Goal: Find contact information: Find contact information

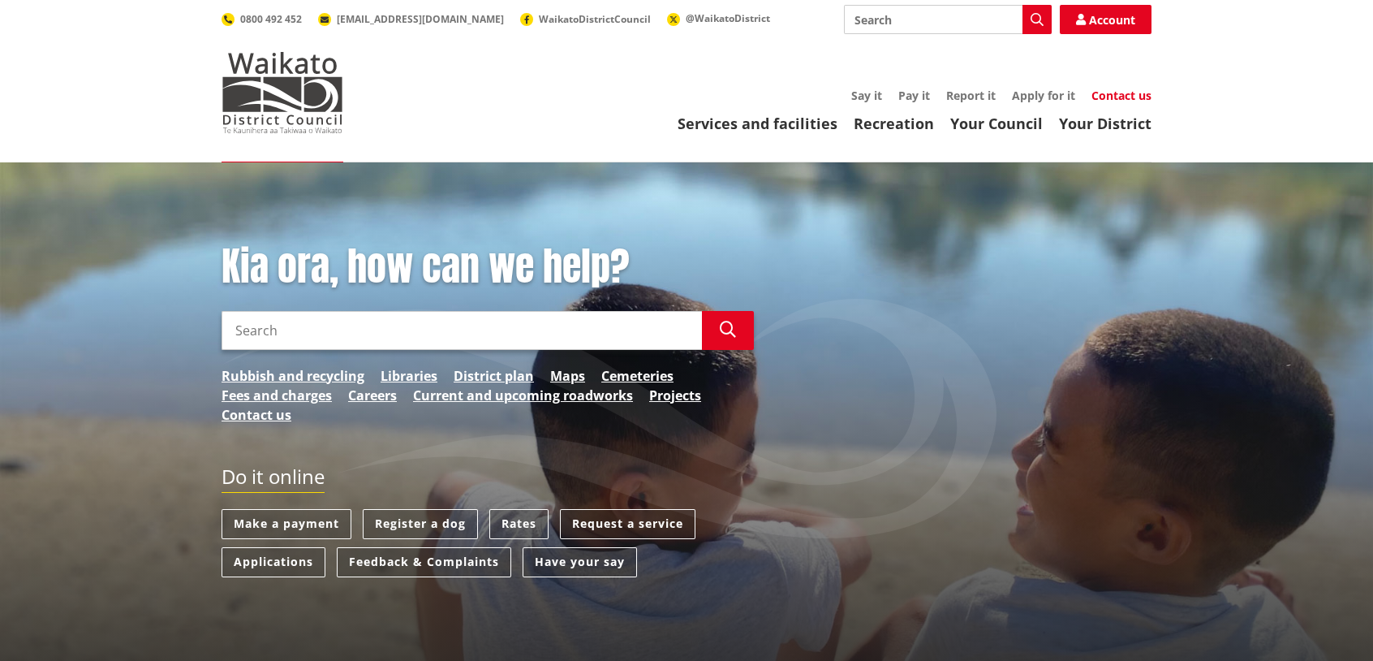
click at [1110, 97] on link "Contact us" at bounding box center [1122, 95] width 60 height 15
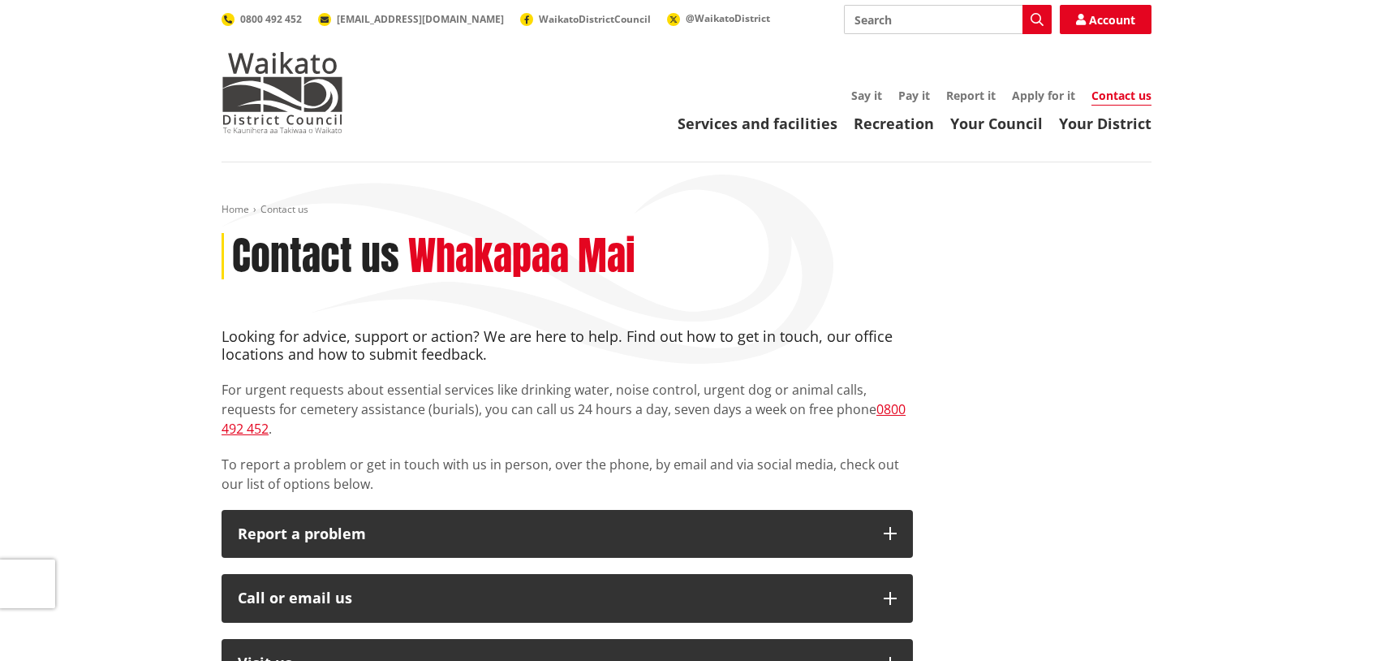
scroll to position [162, 0]
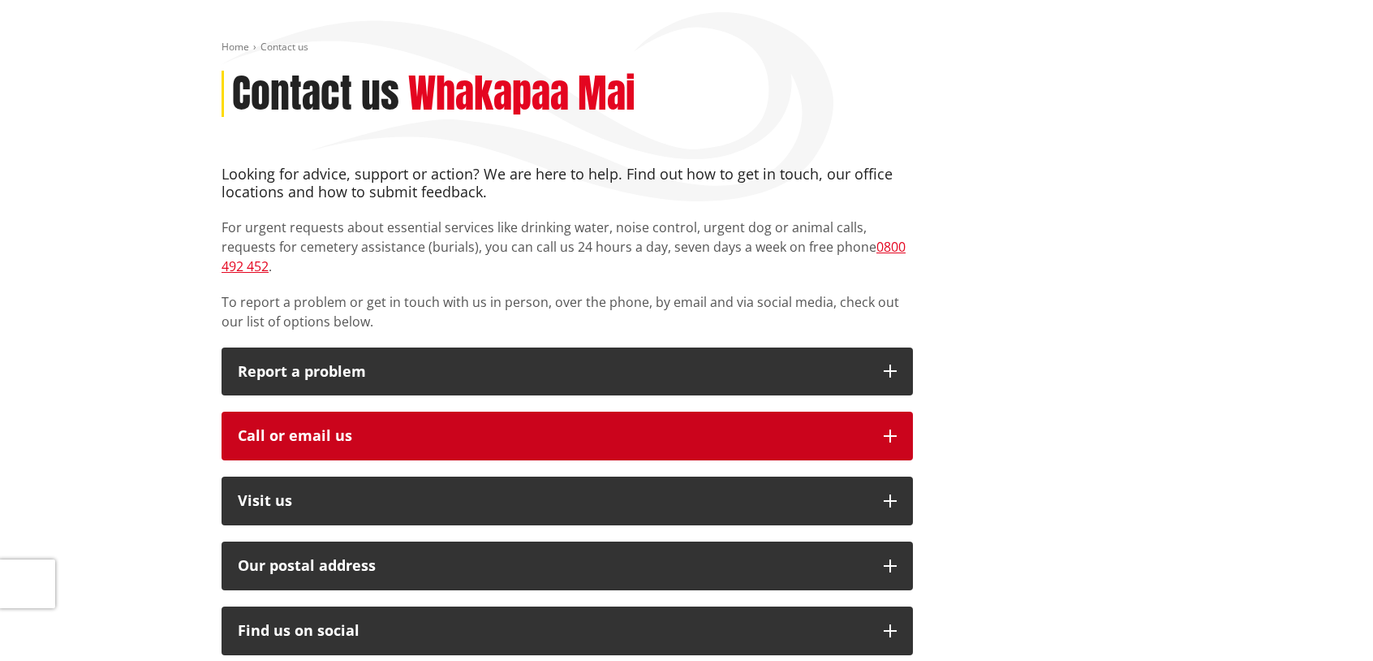
click at [604, 429] on button "Call or email us" at bounding box center [568, 436] width 692 height 49
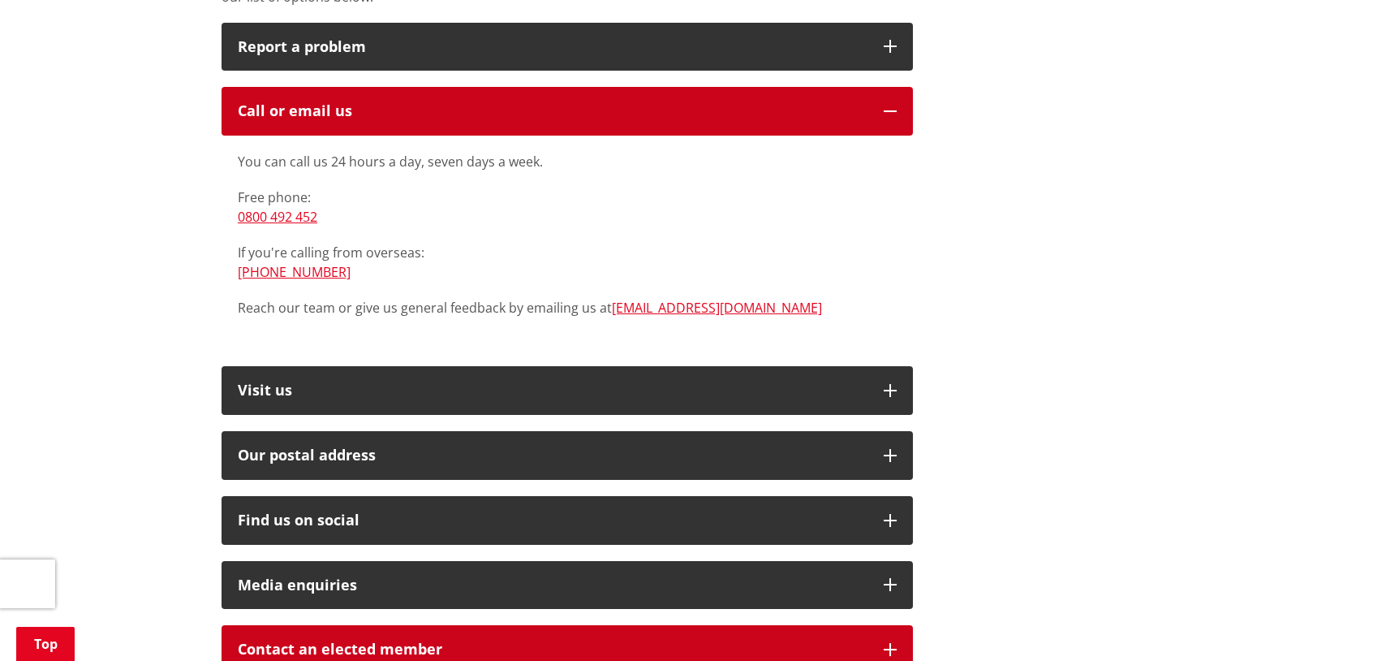
scroll to position [568, 0]
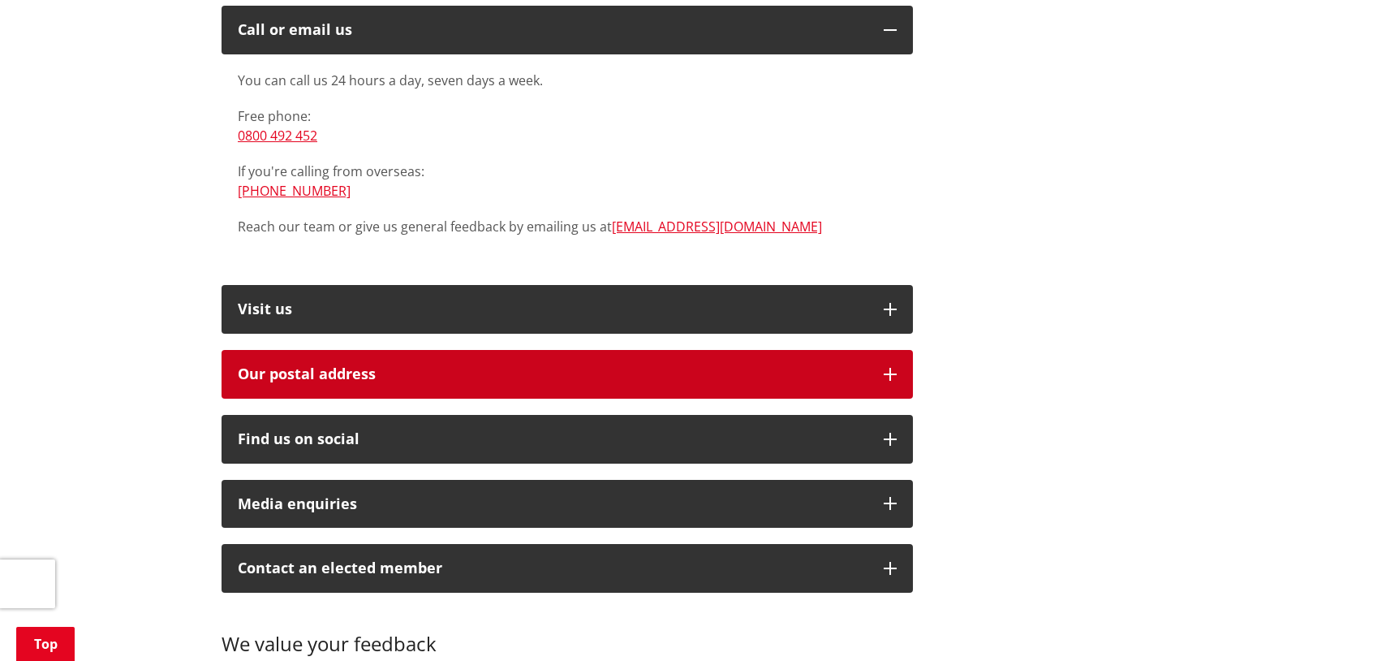
click at [731, 366] on h2 "Our postal address" at bounding box center [553, 374] width 630 height 16
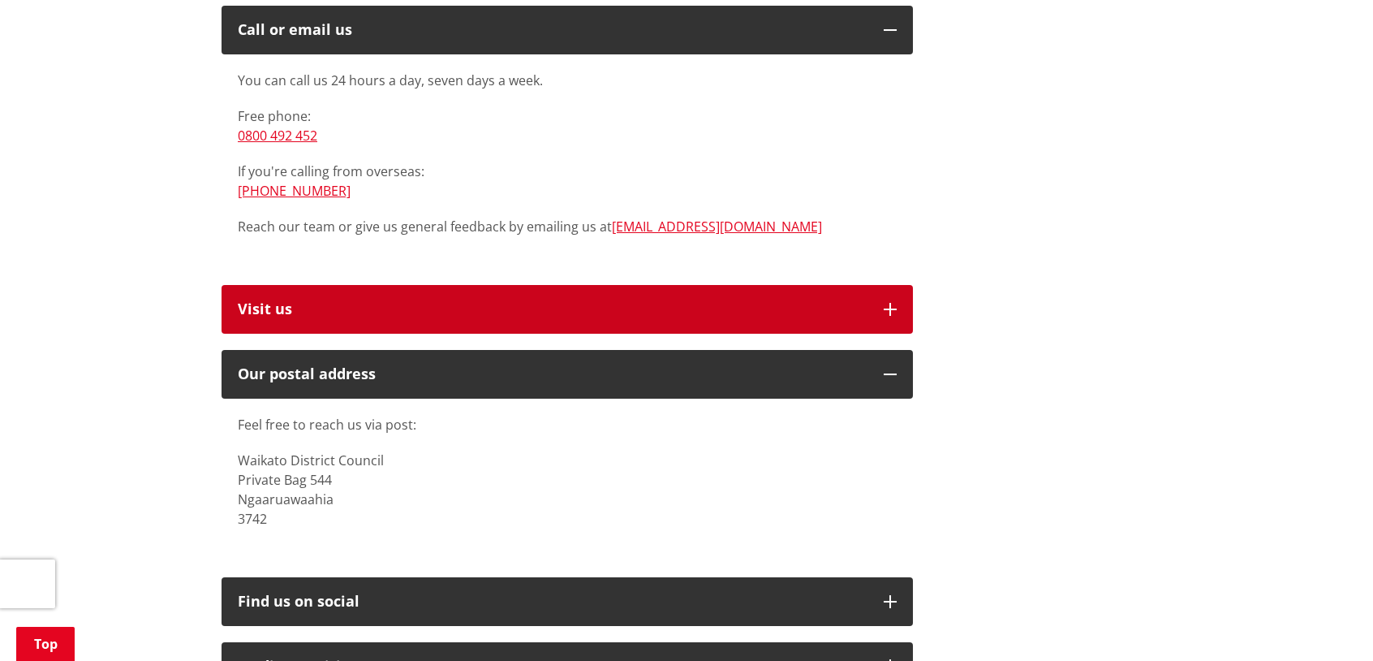
click at [707, 301] on button "Visit us" at bounding box center [568, 309] width 692 height 49
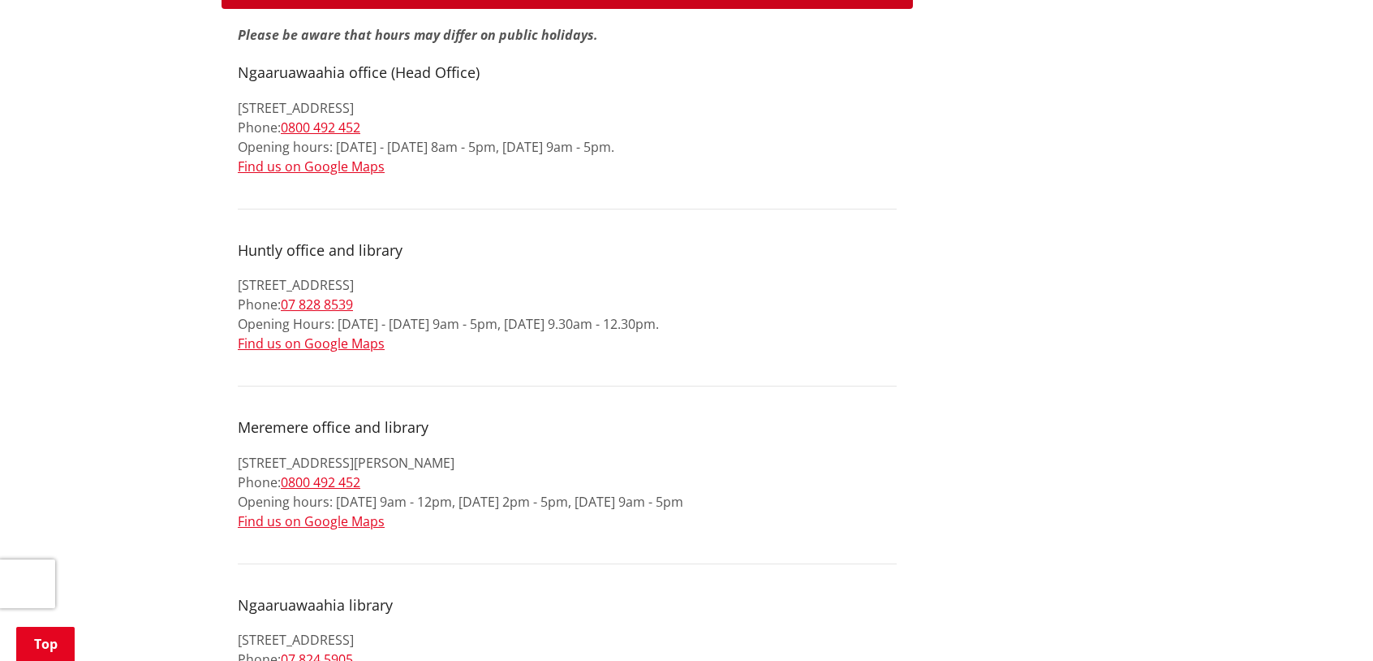
scroll to position [974, 0]
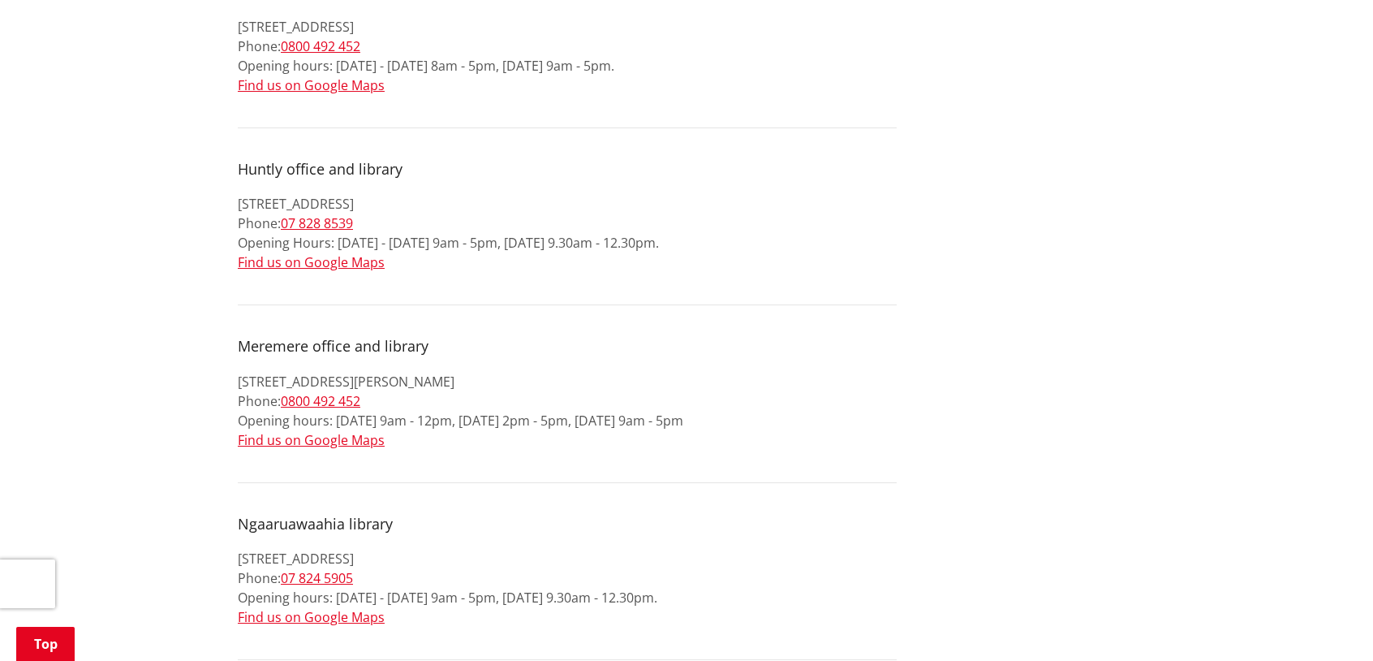
drag, startPoint x: 1095, startPoint y: 213, endPoint x: 1091, endPoint y: 205, distance: 8.4
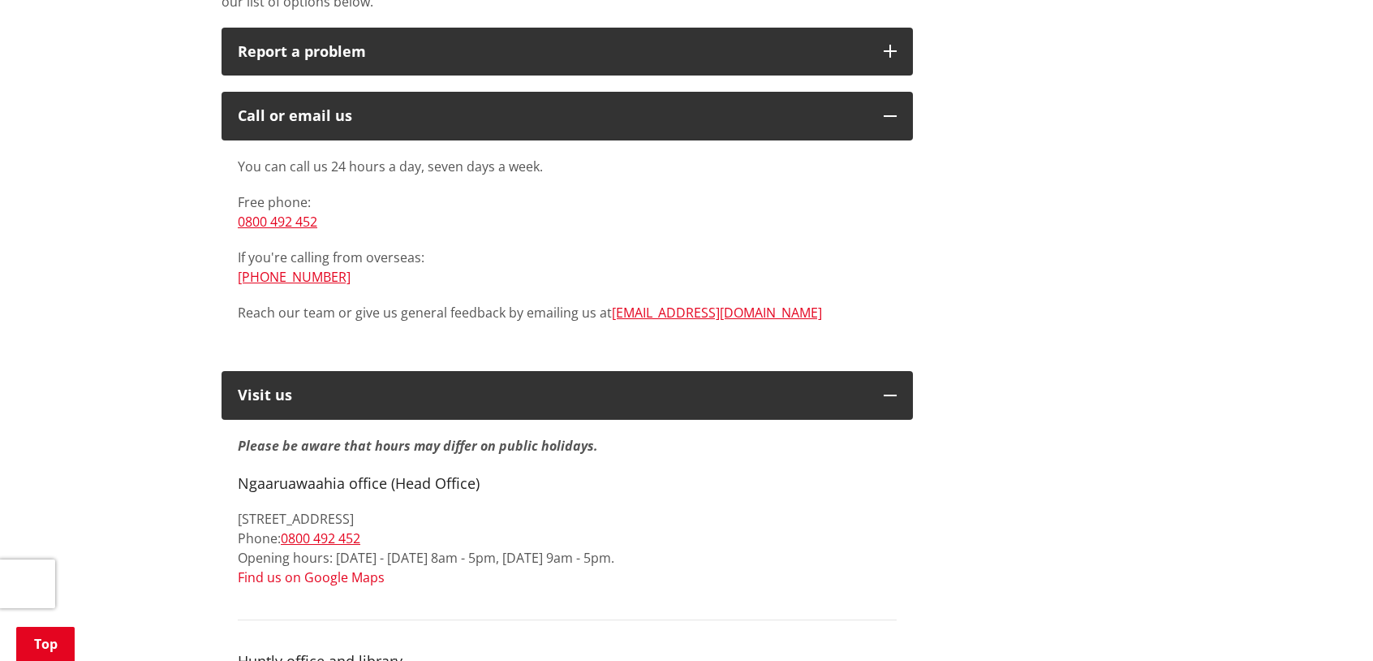
scroll to position [726, 0]
